Goal: Information Seeking & Learning: Learn about a topic

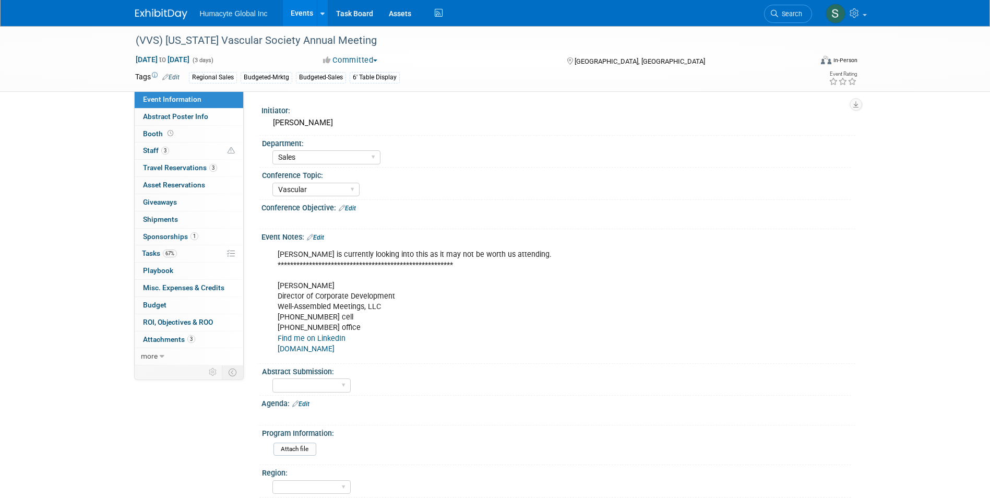
select select "Sales"
select select "Vascular"
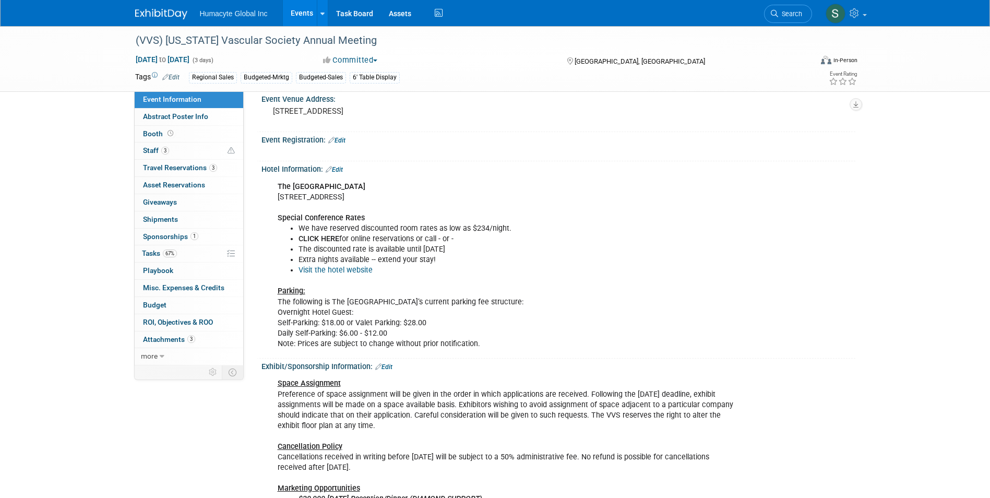
click at [290, 17] on link "Events" at bounding box center [302, 13] width 38 height 26
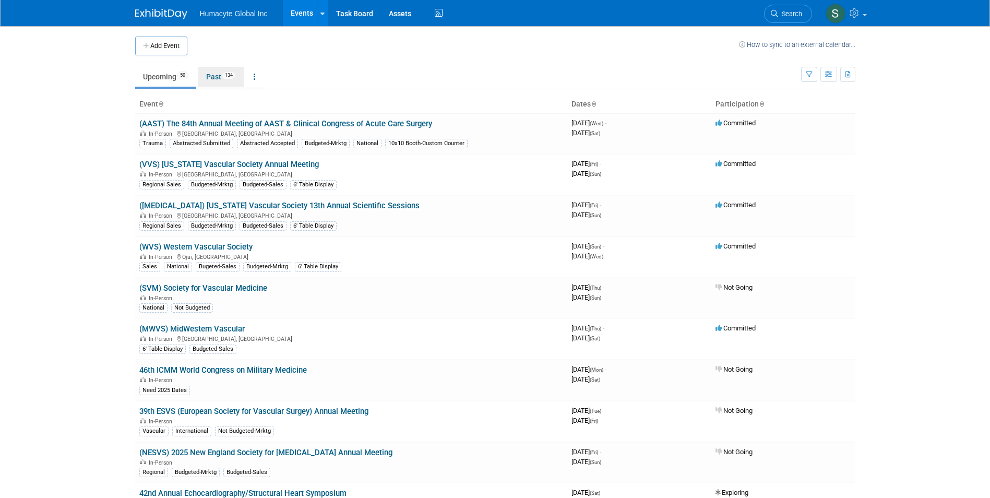
drag, startPoint x: 221, startPoint y: 74, endPoint x: 230, endPoint y: 73, distance: 8.9
click at [221, 74] on link "Past 134" at bounding box center [220, 77] width 45 height 20
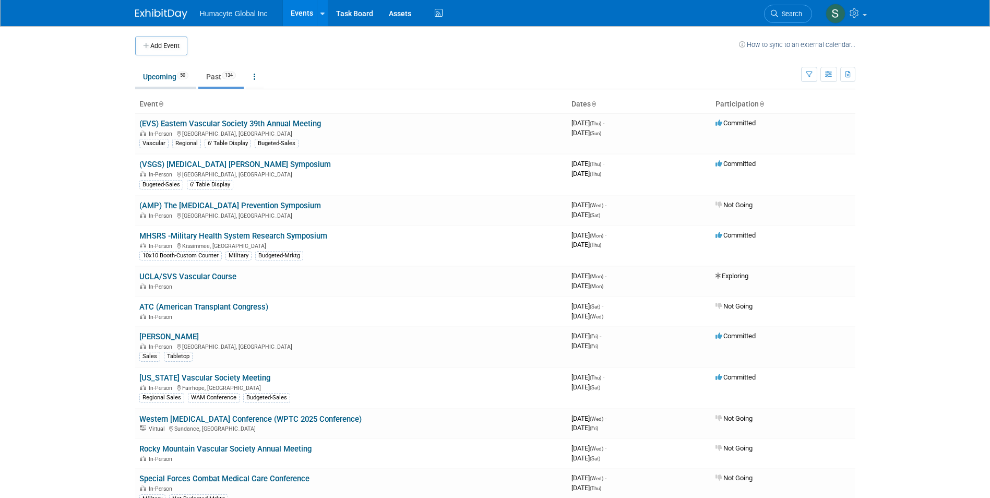
click at [163, 82] on link "Upcoming 50" at bounding box center [165, 77] width 61 height 20
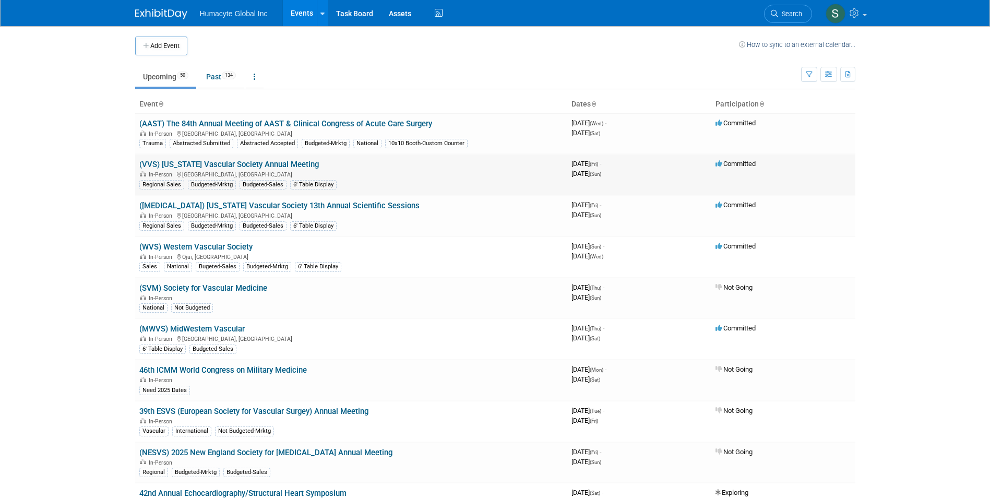
click at [249, 165] on link "(VVS) [US_STATE] Vascular Society Annual Meeting" at bounding box center [228, 164] width 179 height 9
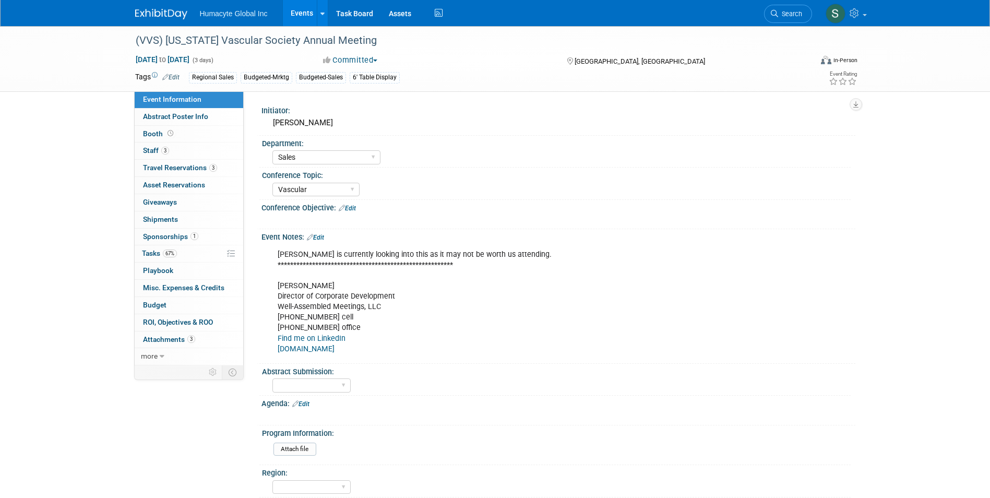
select select "Sales"
select select "Vascular"
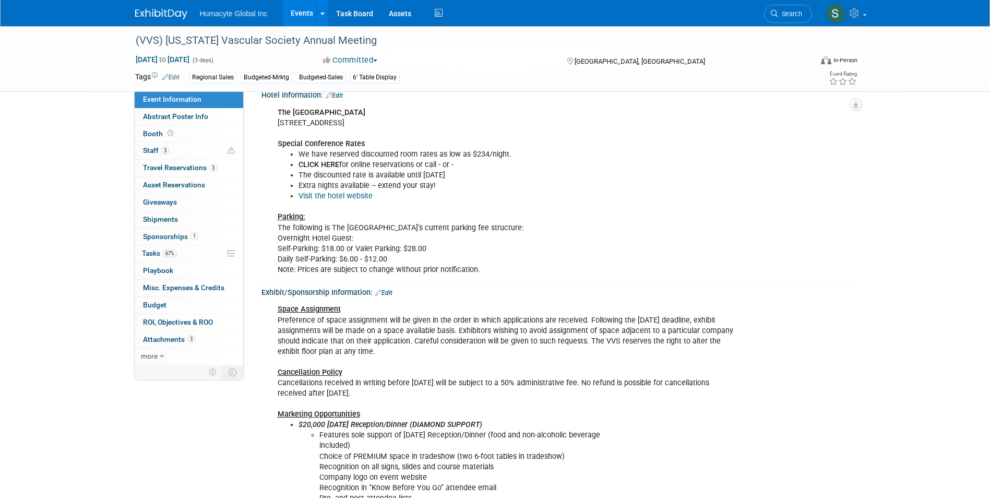
scroll to position [280, 0]
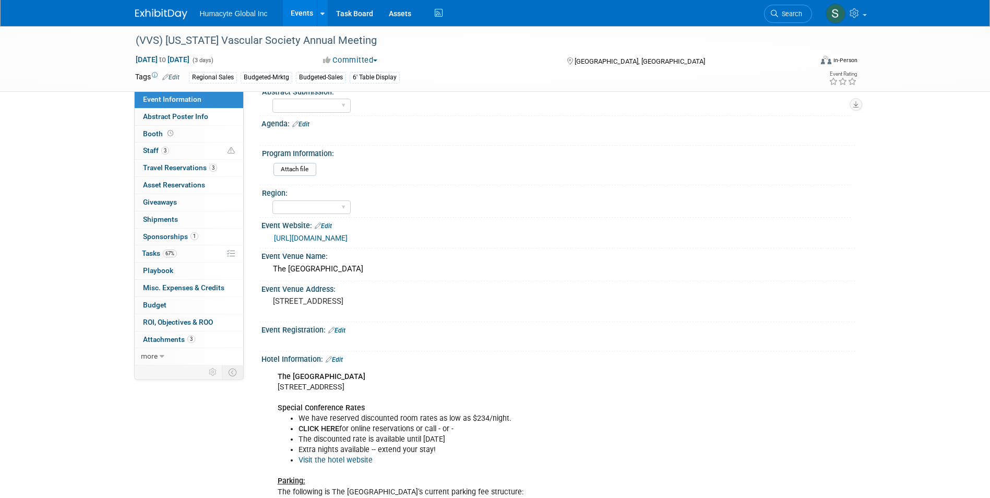
click at [313, 13] on link "Events" at bounding box center [302, 13] width 38 height 26
